Goal: Task Accomplishment & Management: Use online tool/utility

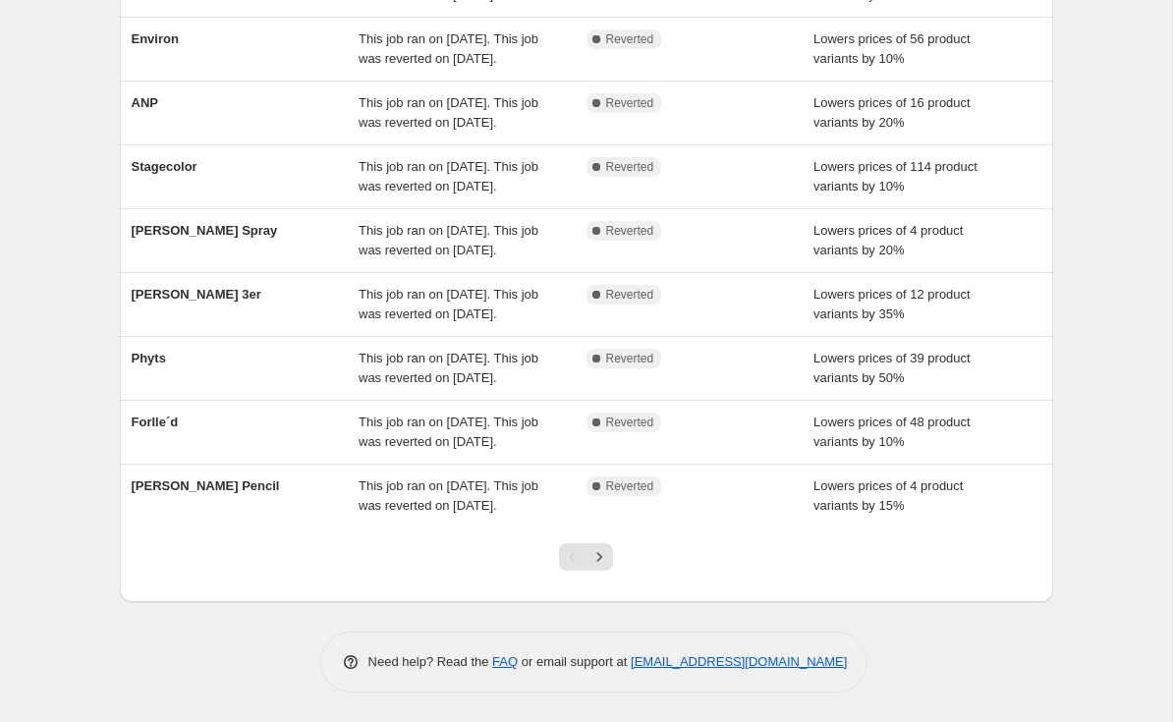
scroll to position [486, 0]
click at [600, 550] on icon "Next" at bounding box center [600, 557] width 20 height 20
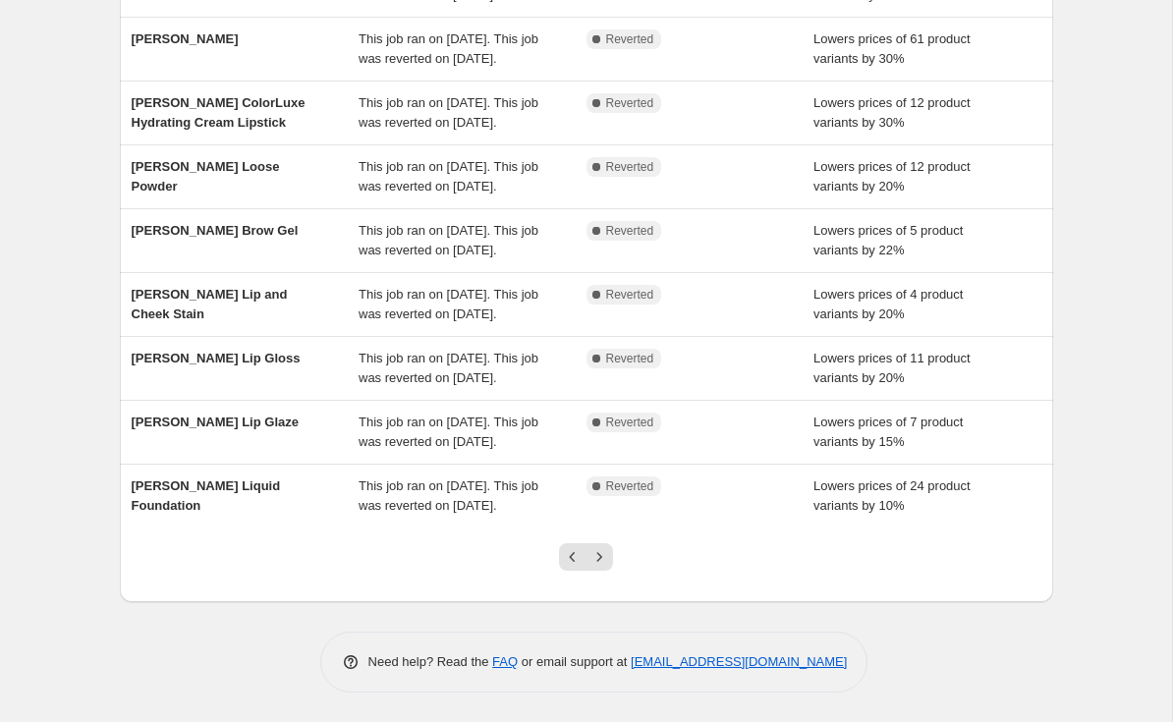
click at [603, 554] on icon "Next" at bounding box center [600, 557] width 20 height 20
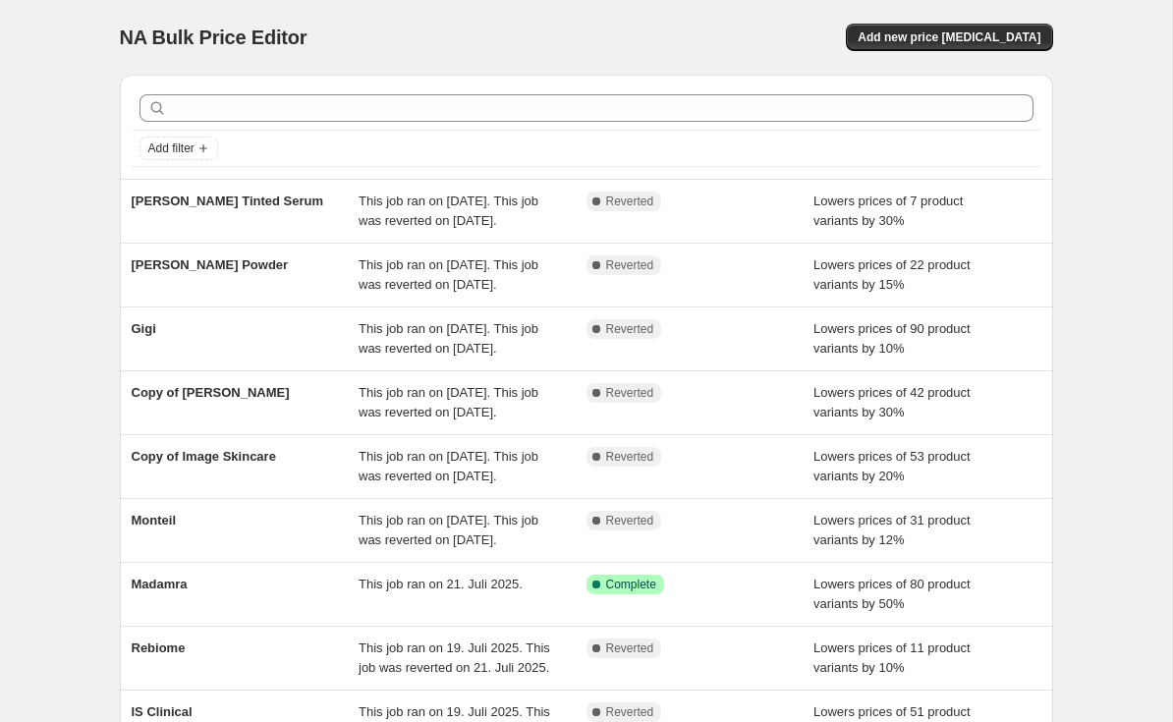
click at [144, 352] on div "[PERSON_NAME] This job ran on [DATE]. This job was reverted on [DATE]. Complete…" at bounding box center [586, 339] width 933 height 63
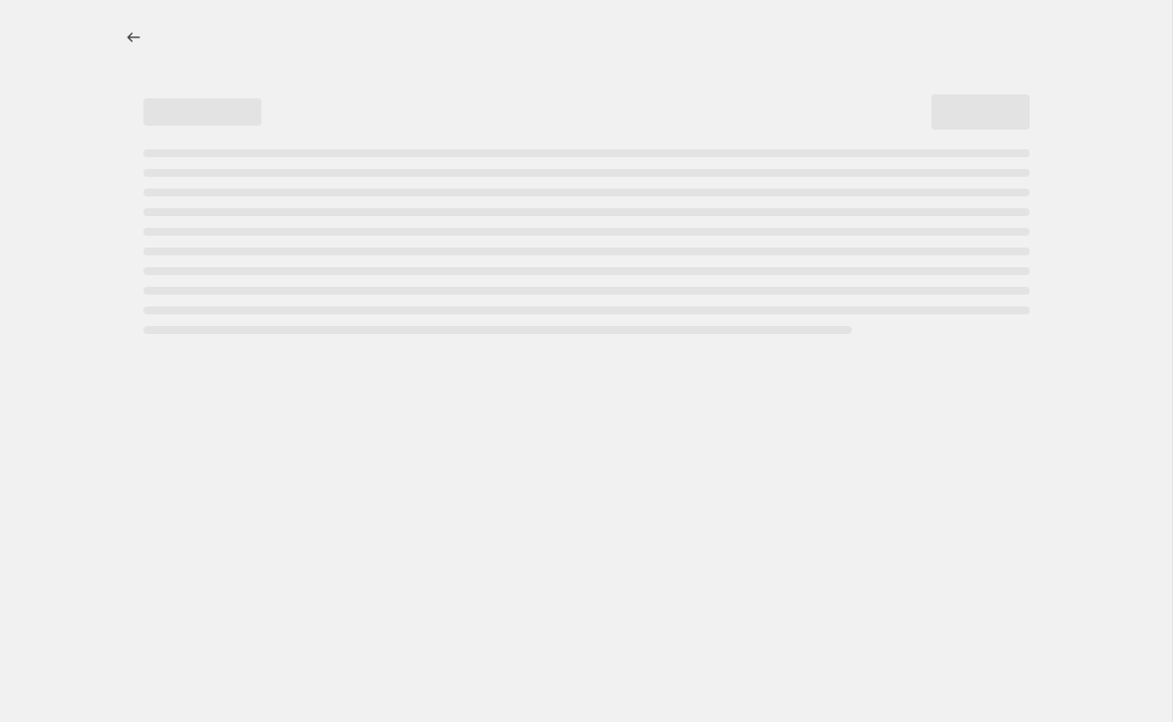
select select "percentage"
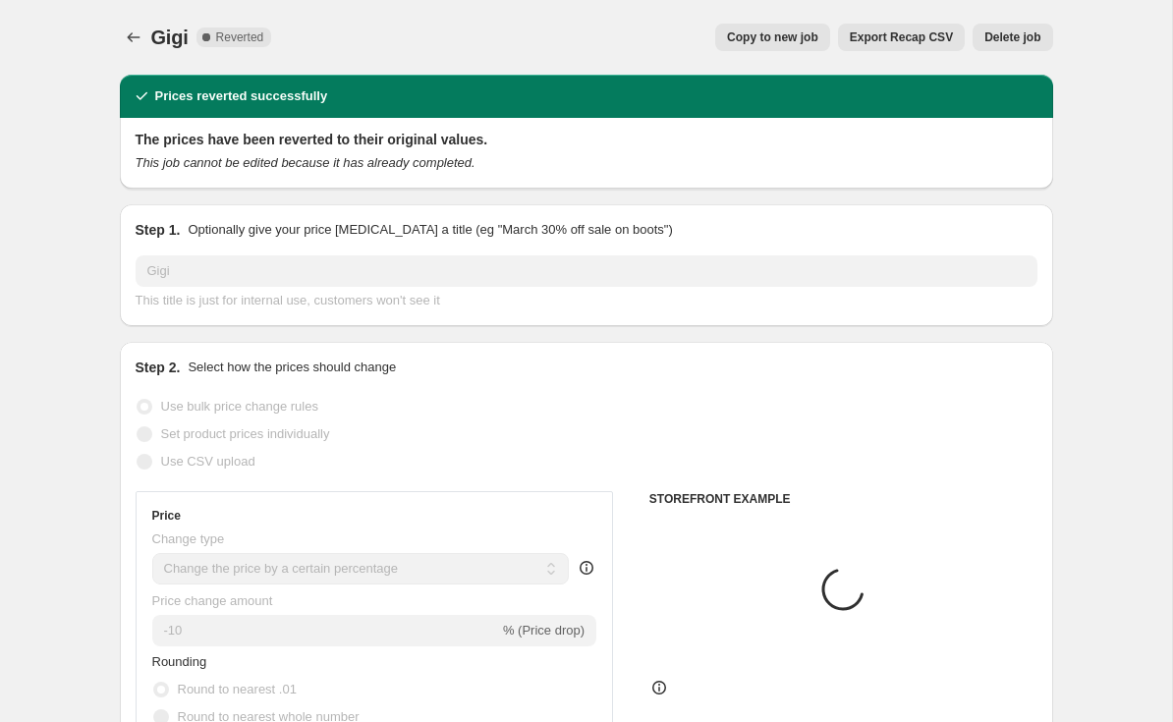
select select "vendor"
click at [778, 24] on button "Copy to new job" at bounding box center [772, 38] width 115 height 28
select select "percentage"
select select "vendor"
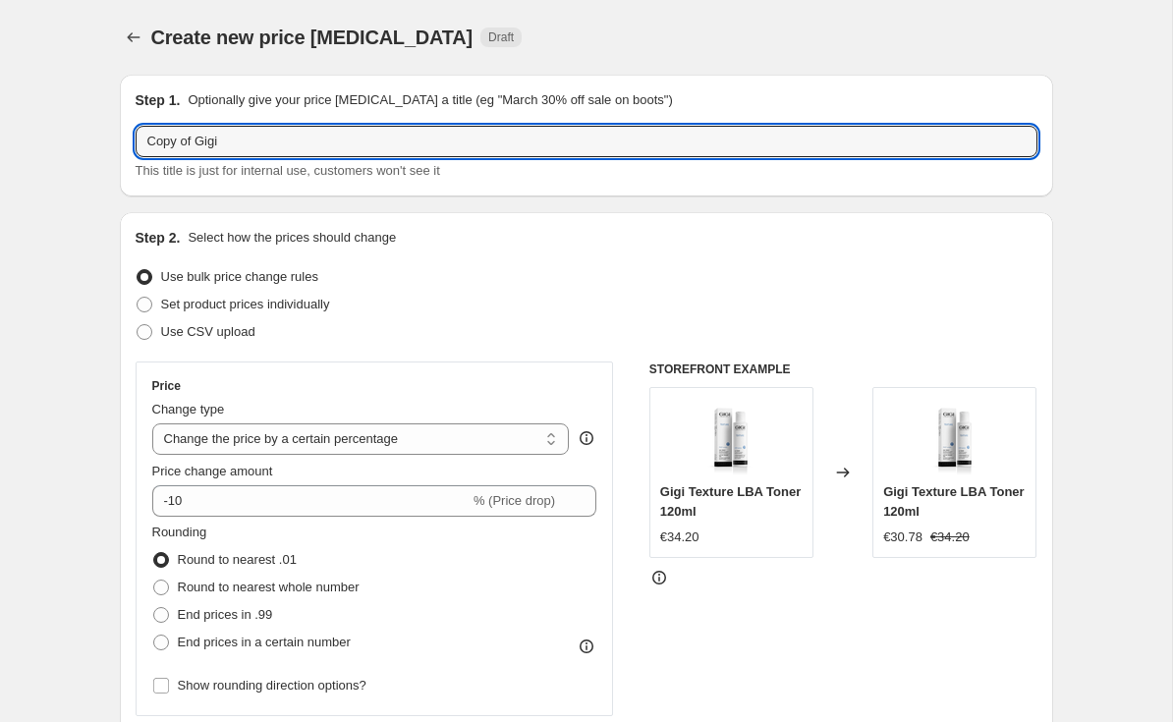
click at [197, 141] on input "Copy of Gigi" at bounding box center [587, 141] width 902 height 31
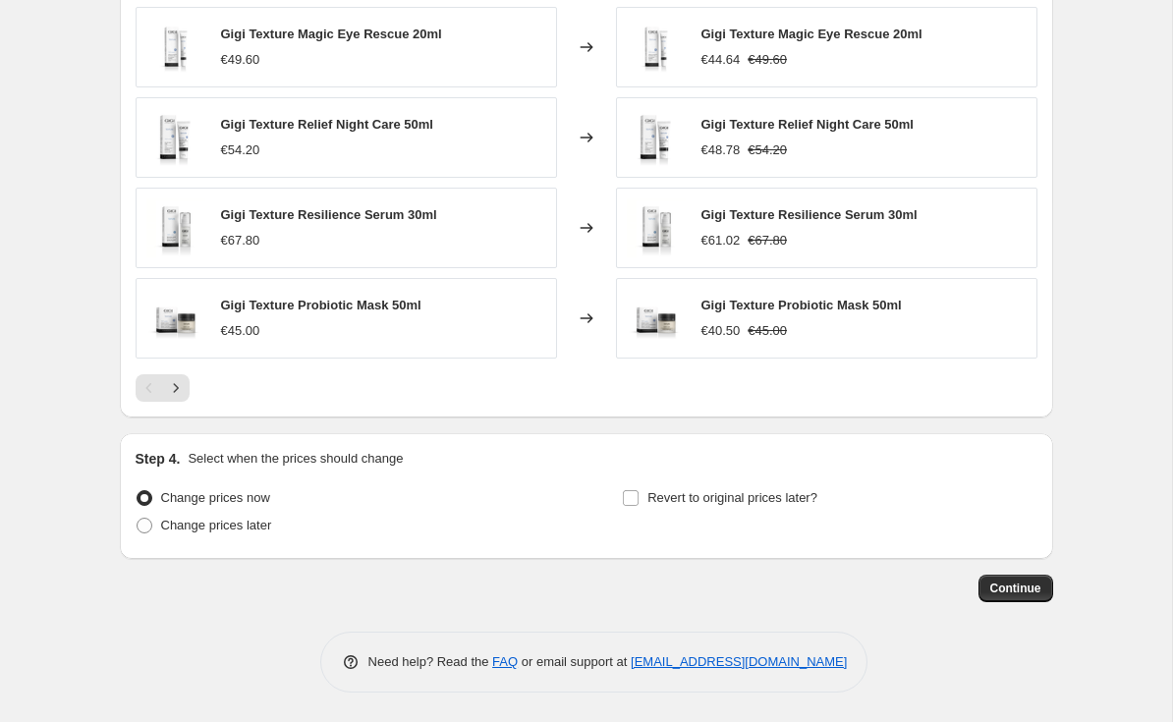
type input "Gigi"
click at [738, 490] on span "Revert to original prices later?" at bounding box center [733, 497] width 170 height 15
click at [639, 490] on input "Revert to original prices later?" at bounding box center [631, 498] width 16 height 16
checkbox input "true"
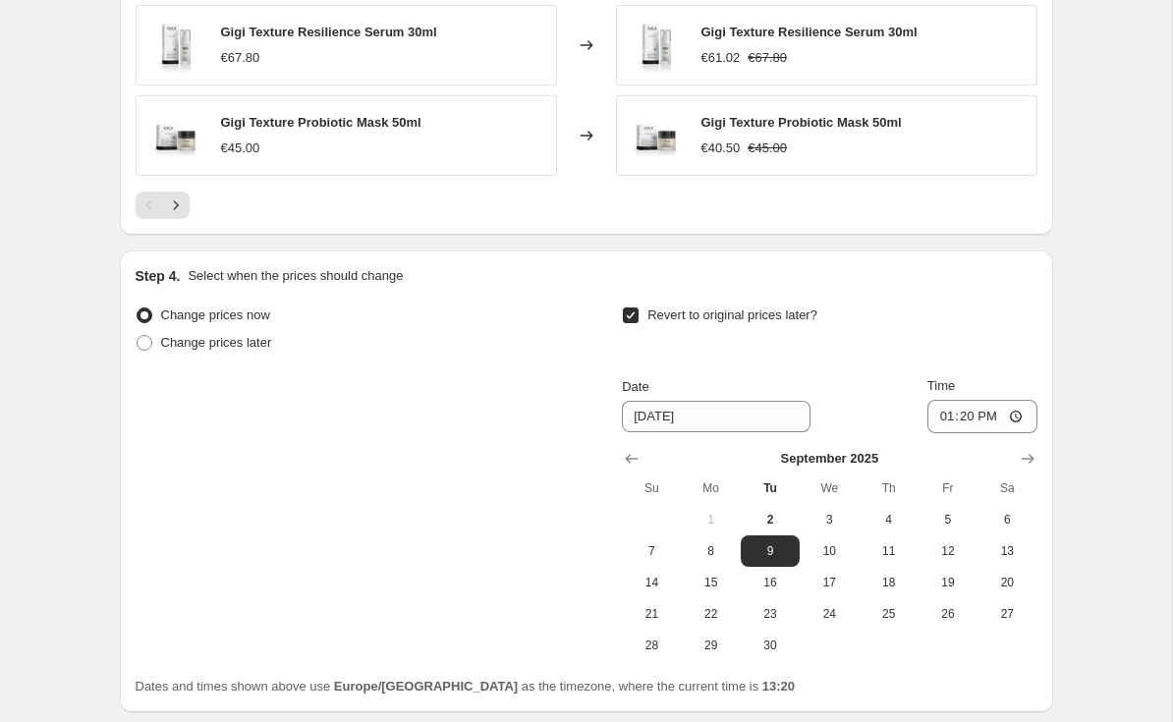
scroll to position [1643, 0]
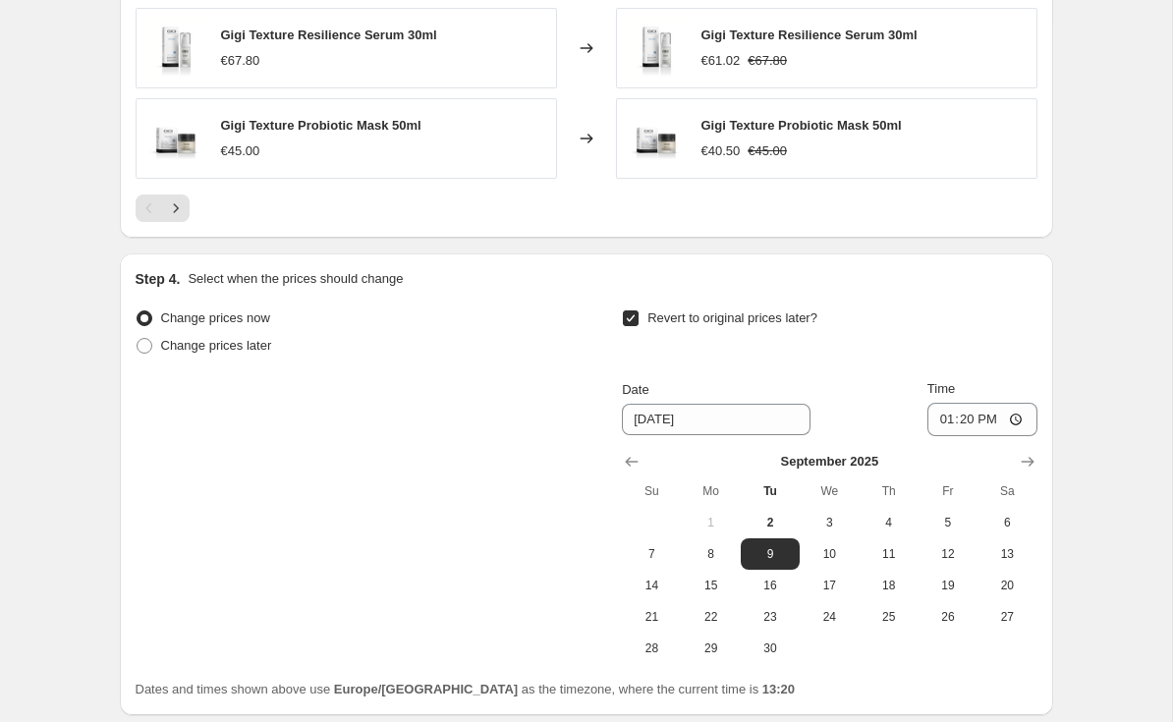
click at [841, 515] on span "3" at bounding box center [829, 523] width 43 height 16
type input "[DATE]"
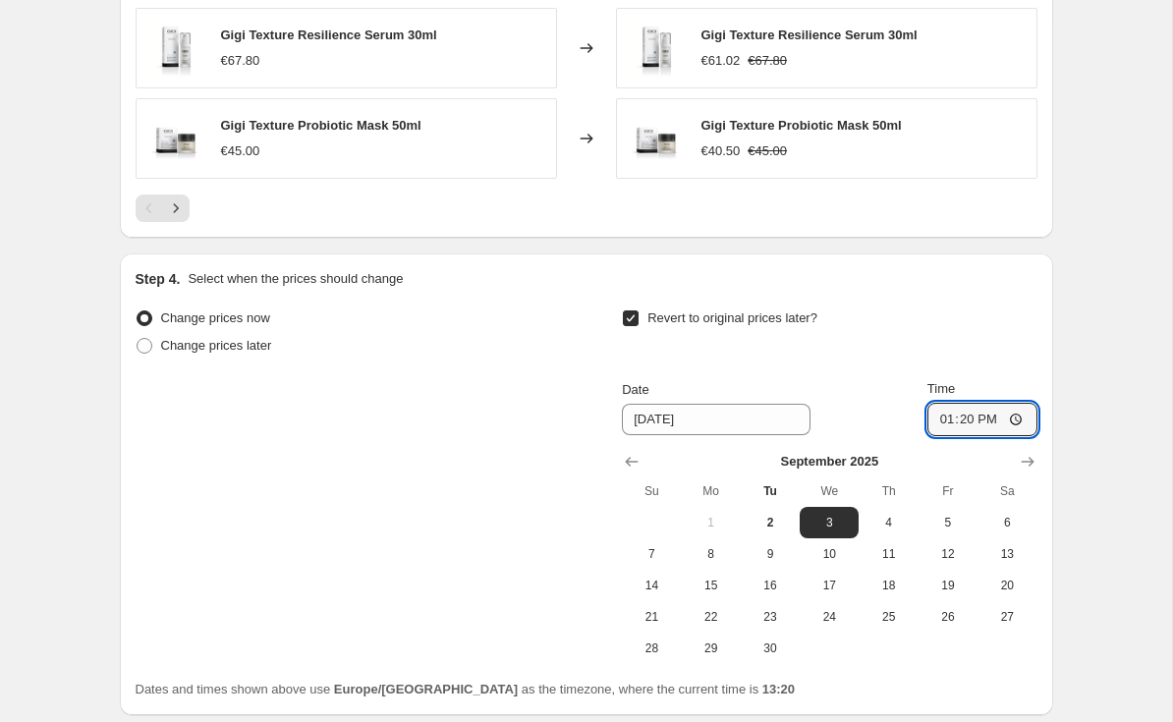
click at [1007, 421] on input "13:20" at bounding box center [983, 419] width 110 height 33
type input "03:00"
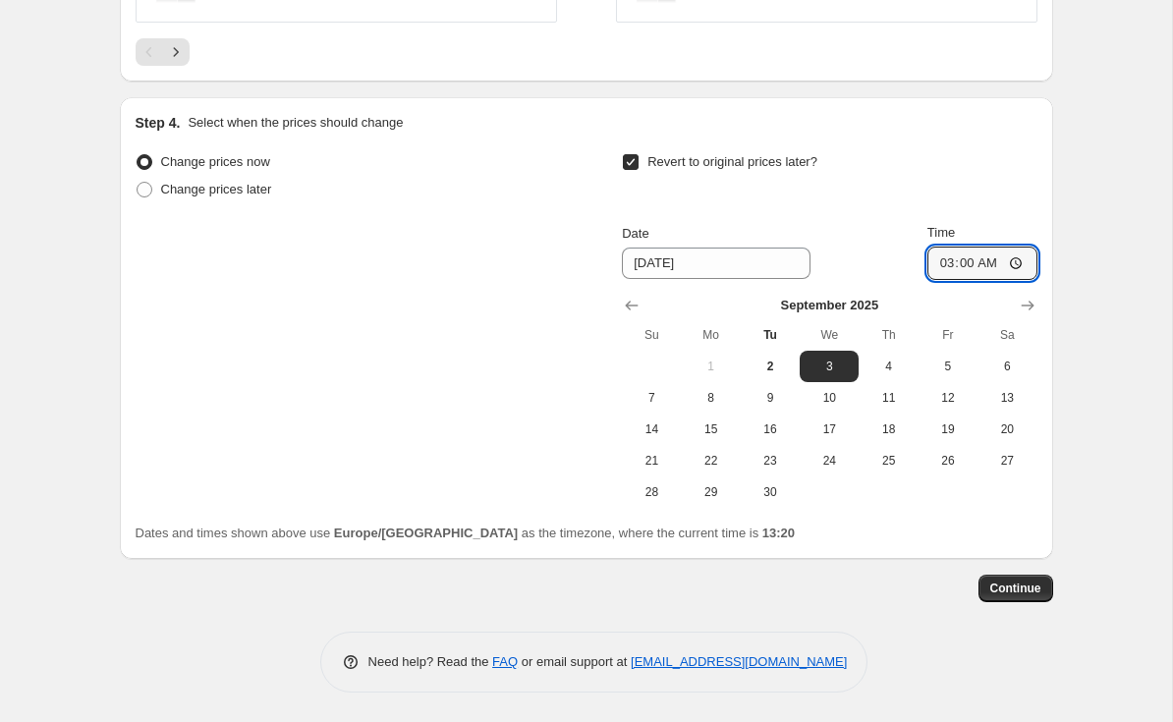
scroll to position [1798, 0]
click at [1017, 576] on button "Continue" at bounding box center [1016, 590] width 75 height 28
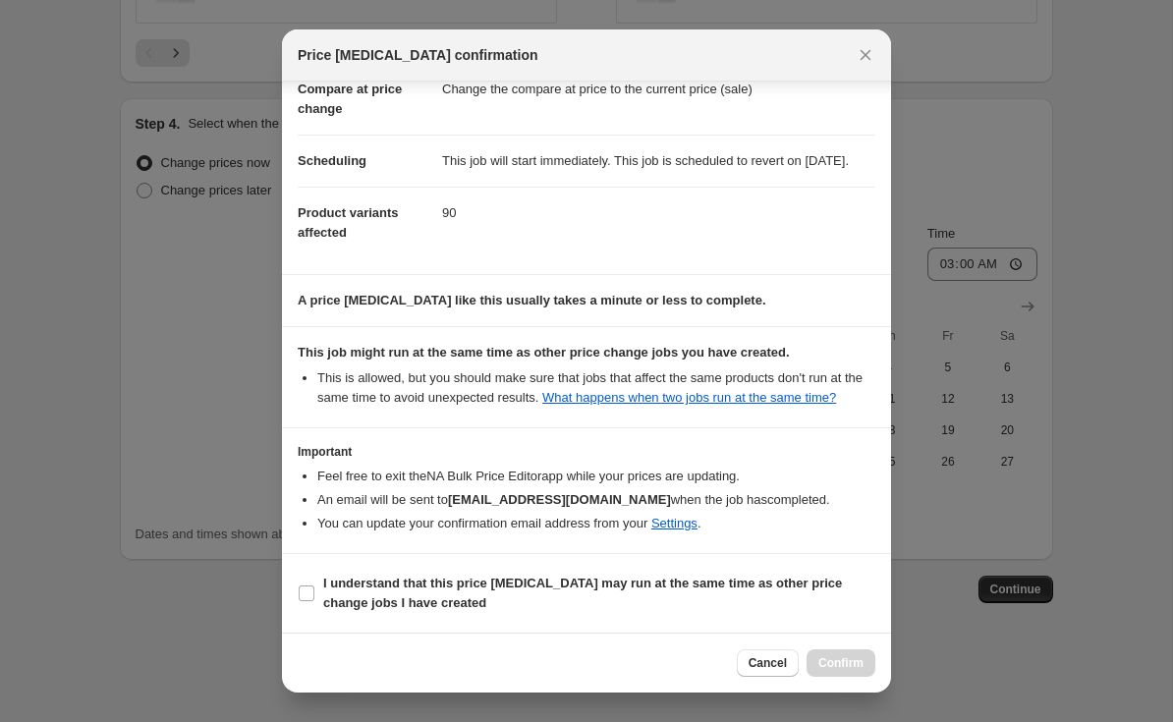
scroll to position [144, 0]
click at [487, 594] on span "I understand that this price [MEDICAL_DATA] may run at the same time as other p…" at bounding box center [599, 593] width 552 height 39
click at [314, 594] on input "I understand that this price [MEDICAL_DATA] may run at the same time as other p…" at bounding box center [307, 594] width 16 height 16
checkbox input "true"
click at [838, 668] on span "Confirm" at bounding box center [840, 663] width 45 height 16
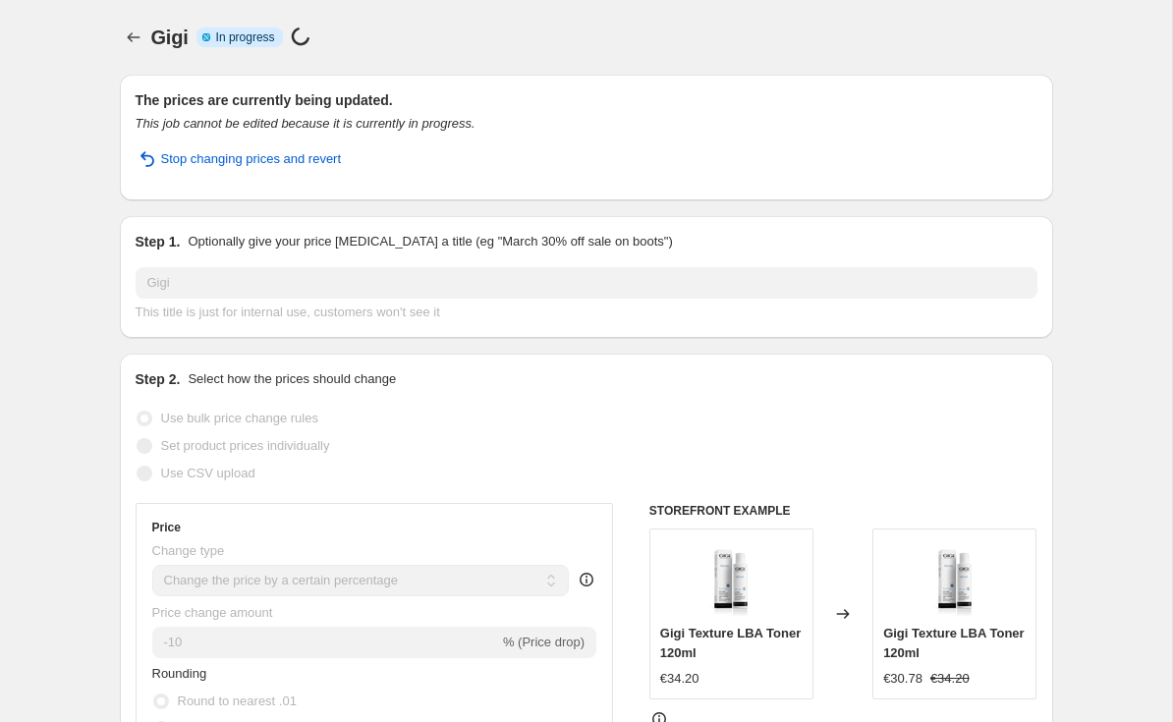
click at [141, 30] on icon "Price change jobs" at bounding box center [134, 38] width 20 height 20
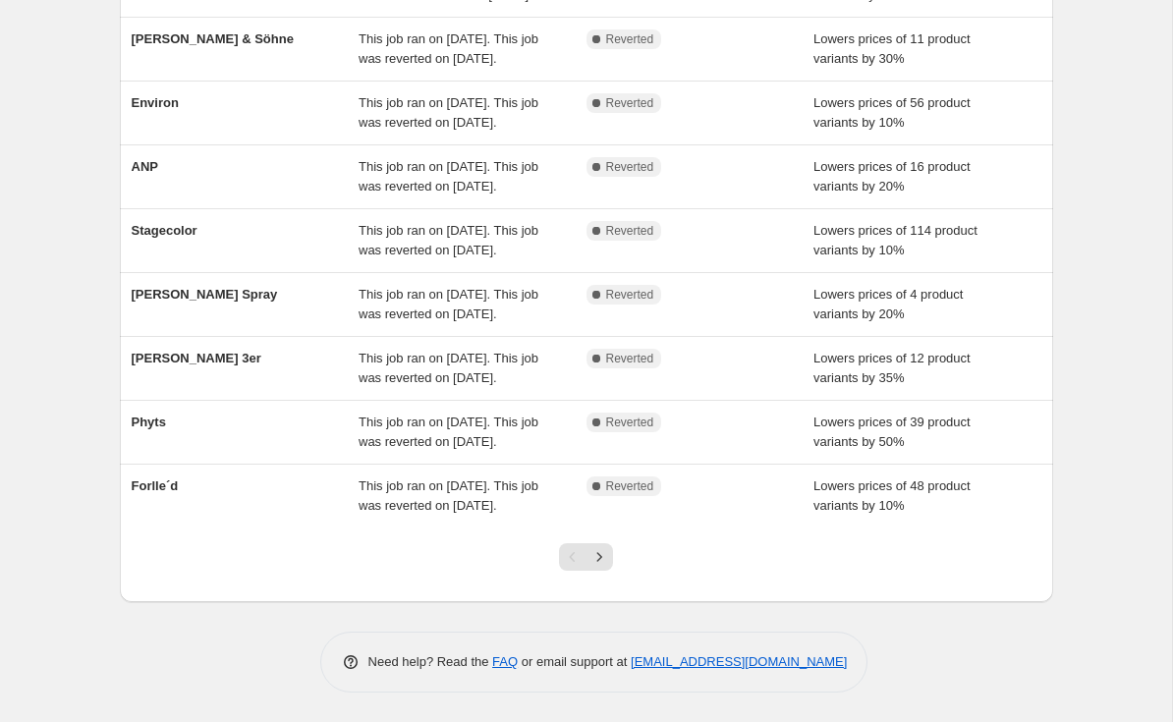
scroll to position [486, 0]
click at [598, 554] on icon "Next" at bounding box center [599, 556] width 5 height 9
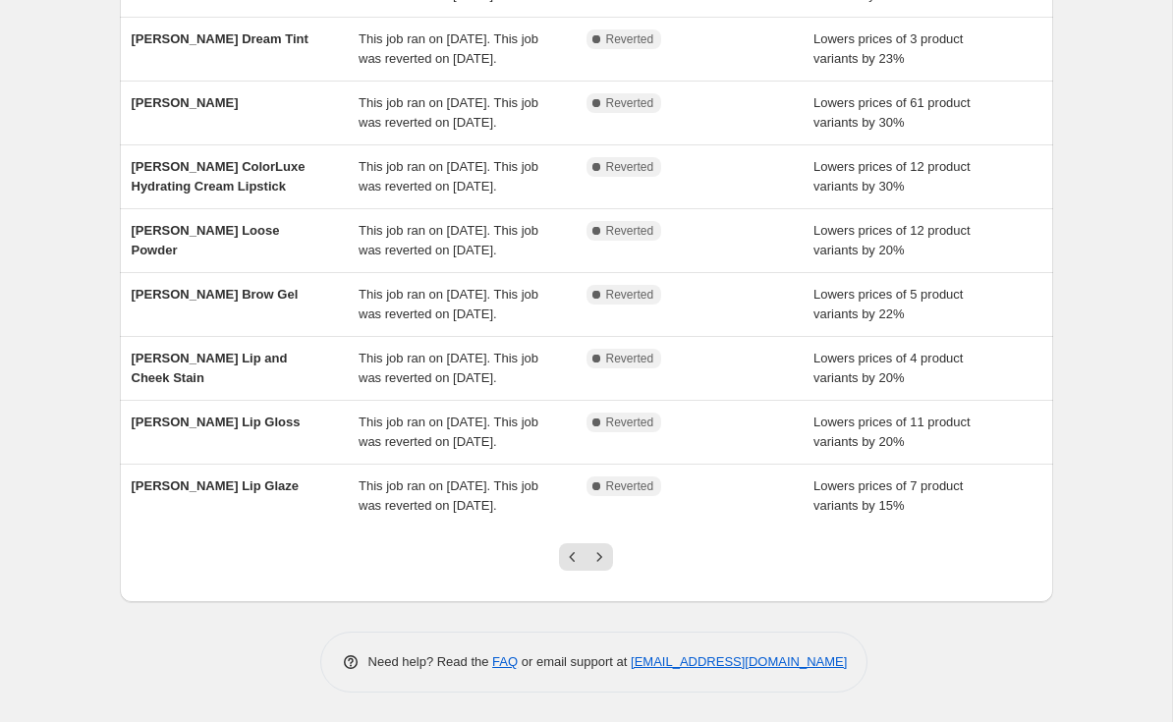
click at [603, 560] on icon "Next" at bounding box center [600, 557] width 20 height 20
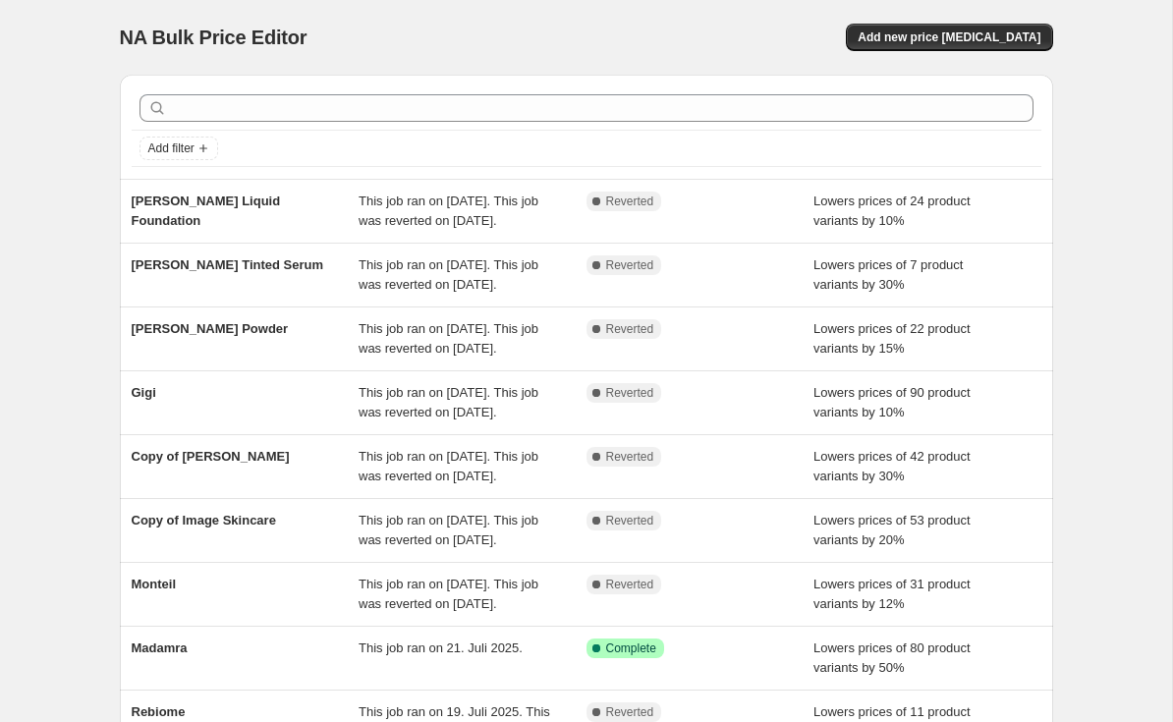
click at [145, 400] on span "Gigi" at bounding box center [144, 392] width 25 height 15
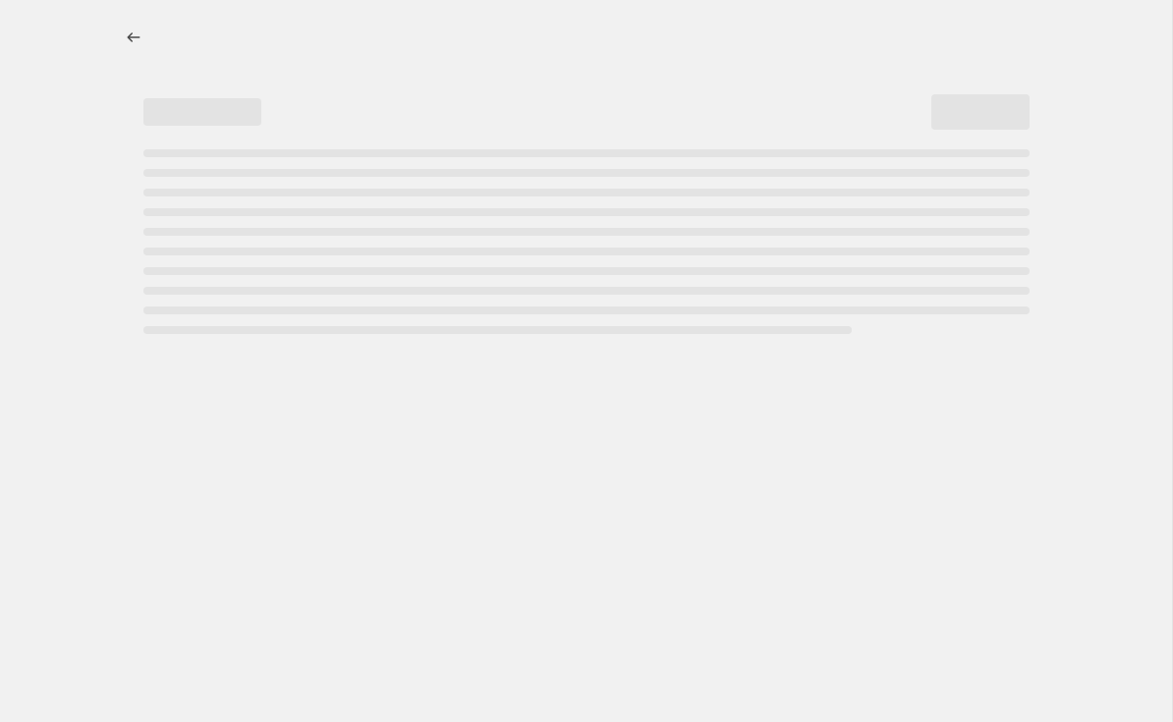
select select "percentage"
select select "vendor"
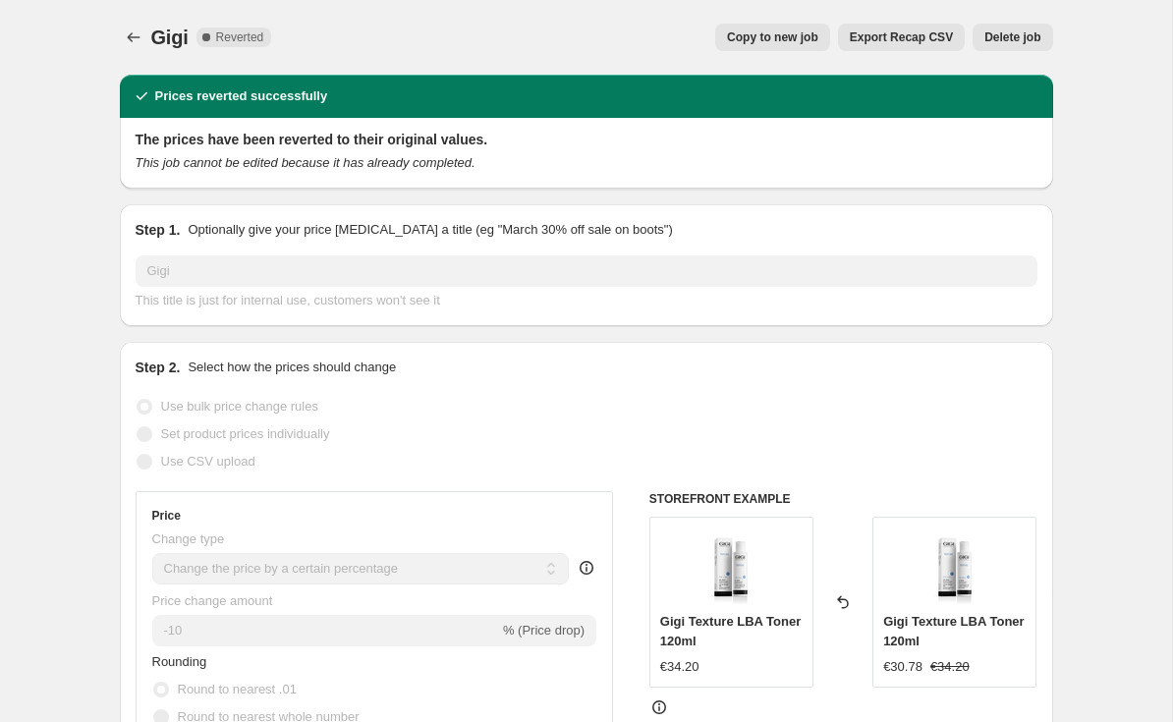
click at [1019, 17] on div "Gigi. This page is ready [PERSON_NAME] Complete Reverted Copy to new job Export…" at bounding box center [586, 37] width 933 height 75
click at [1028, 33] on span "Delete job" at bounding box center [1013, 37] width 56 height 16
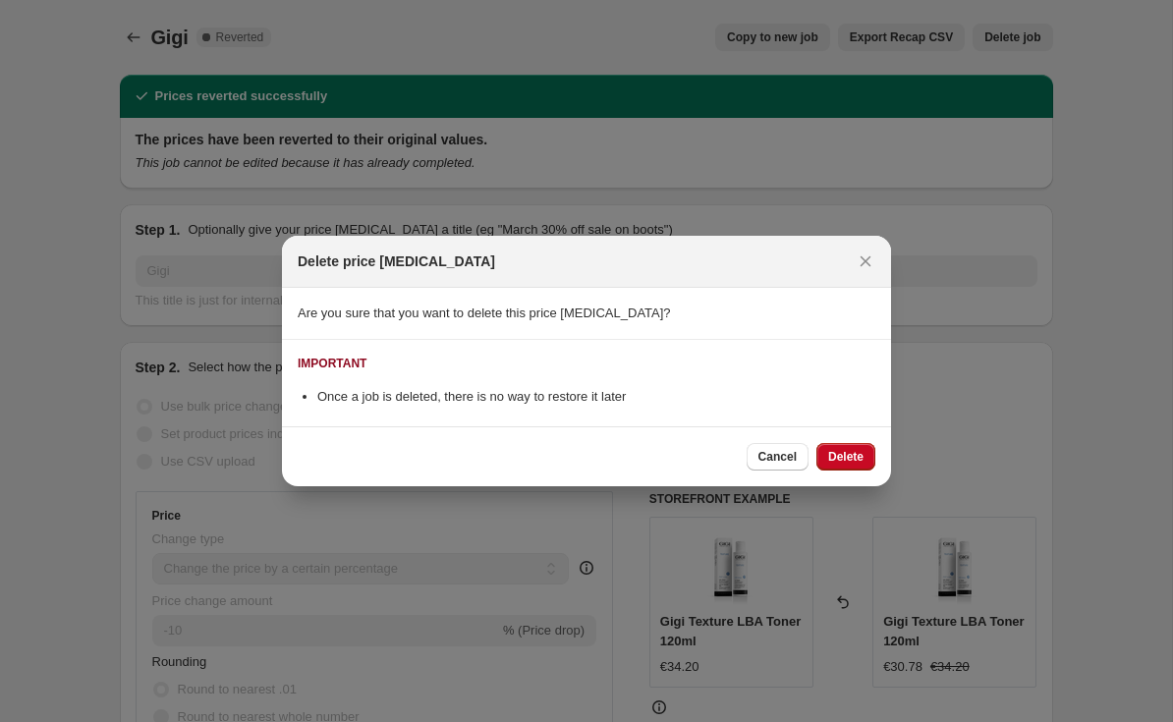
click at [853, 460] on span "Delete" at bounding box center [845, 457] width 35 height 16
